Goal: Task Accomplishment & Management: Complete application form

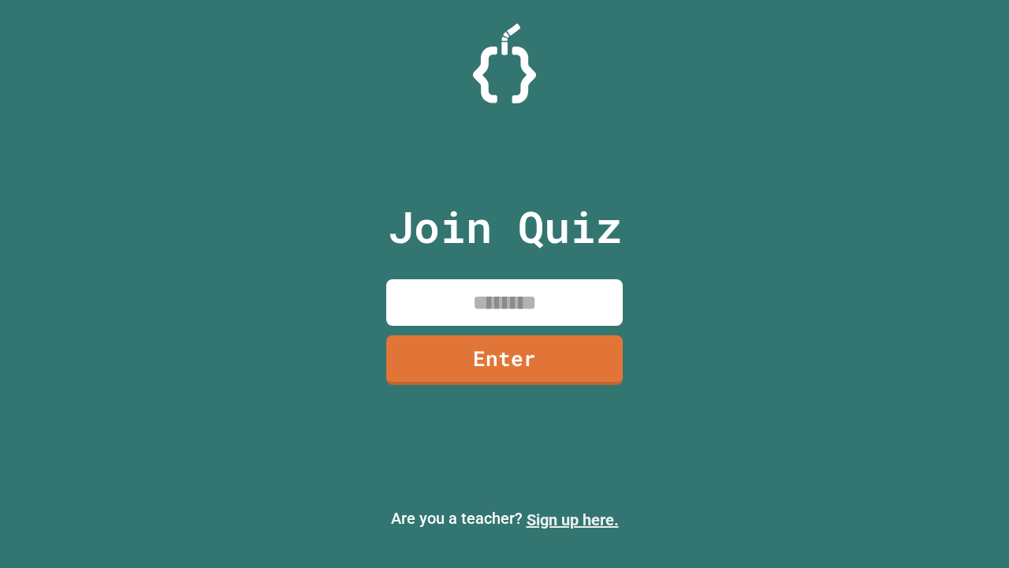
click at [572, 520] on link "Sign up here." at bounding box center [573, 519] width 92 height 19
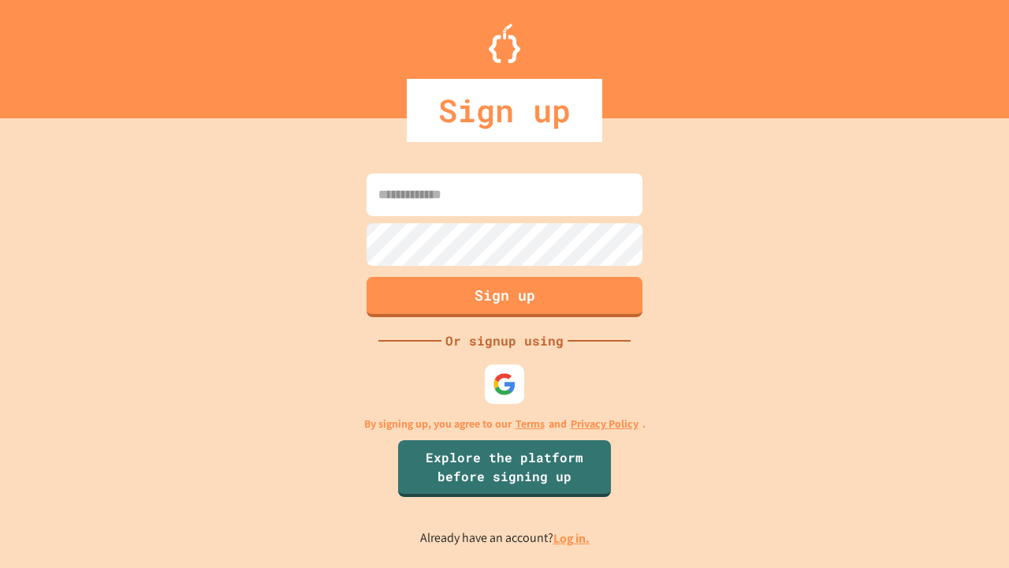
click at [572, 538] on link "Log in." at bounding box center [571, 538] width 36 height 17
